Goal: Navigation & Orientation: Find specific page/section

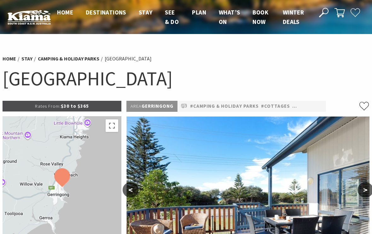
scroll to position [88, 0]
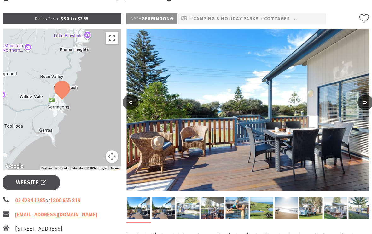
click at [364, 101] on button ">" at bounding box center [366, 102] width 16 height 15
click at [361, 101] on button ">" at bounding box center [366, 102] width 16 height 15
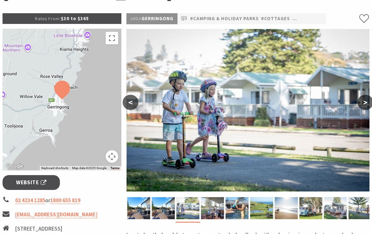
click at [360, 101] on button ">" at bounding box center [366, 102] width 16 height 15
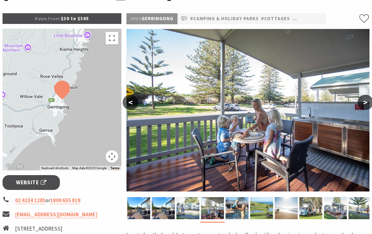
click at [360, 101] on button ">" at bounding box center [366, 102] width 16 height 15
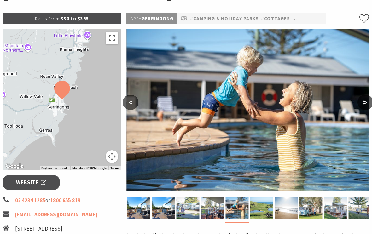
click at [361, 100] on button ">" at bounding box center [366, 102] width 16 height 15
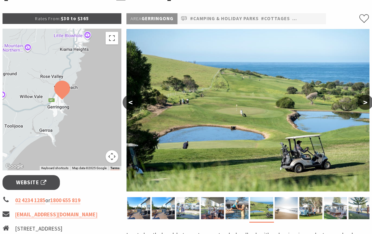
click at [359, 103] on button ">" at bounding box center [366, 102] width 16 height 15
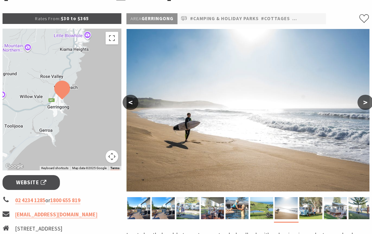
click at [363, 104] on button ">" at bounding box center [366, 102] width 16 height 15
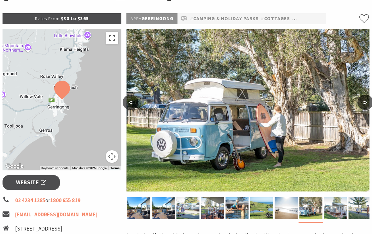
click at [363, 105] on button ">" at bounding box center [366, 102] width 16 height 15
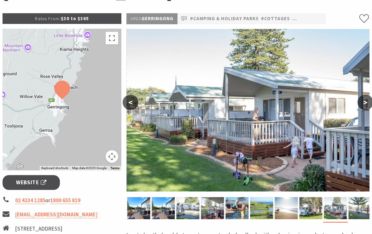
click at [362, 107] on button ">" at bounding box center [366, 102] width 16 height 15
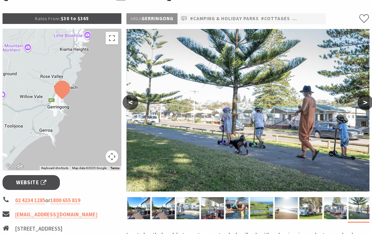
click at [362, 107] on button ">" at bounding box center [366, 102] width 16 height 15
click at [363, 106] on button ">" at bounding box center [366, 102] width 16 height 15
click at [366, 103] on button ">" at bounding box center [366, 102] width 16 height 15
click at [364, 103] on button ">" at bounding box center [366, 102] width 16 height 15
click at [33, 177] on link "Website" at bounding box center [31, 182] width 57 height 15
